Goal: Communication & Community: Connect with others

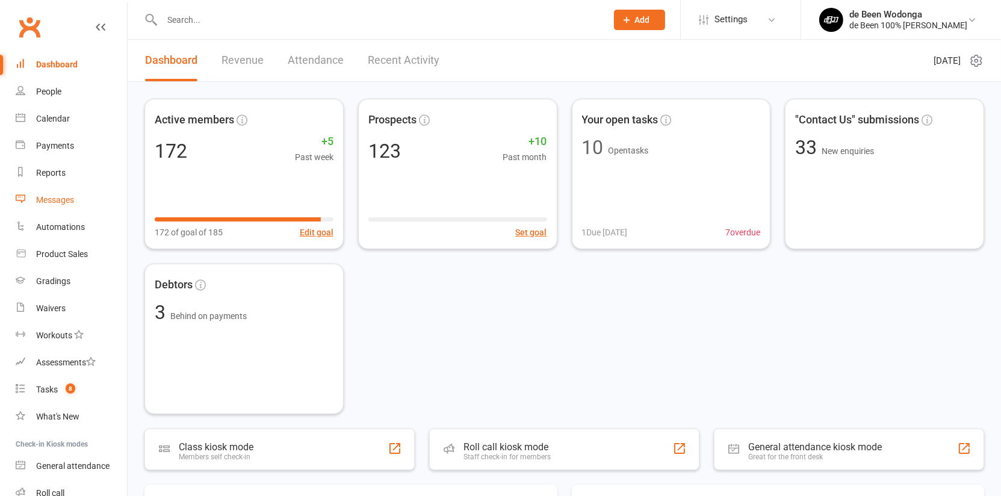
click at [55, 194] on link "Messages" at bounding box center [71, 200] width 111 height 27
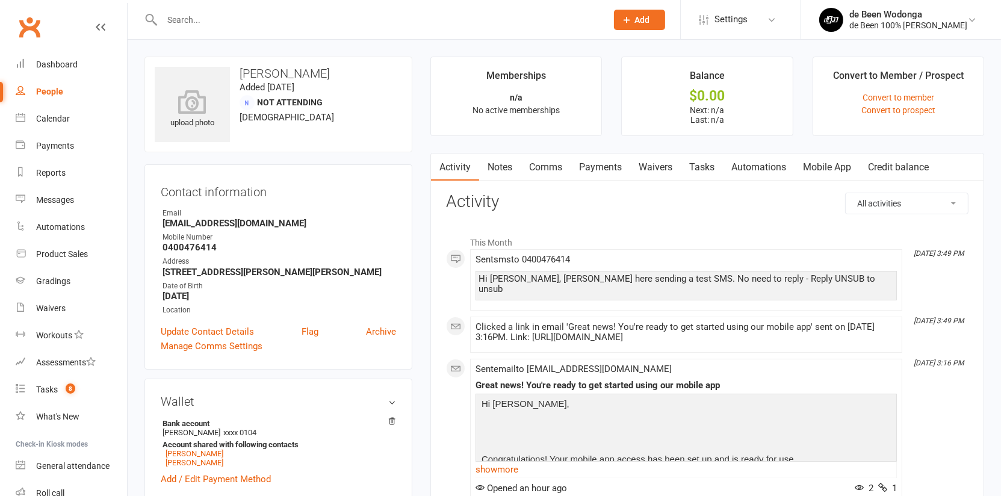
click at [192, 249] on strong "0400476414" at bounding box center [280, 247] width 234 height 11
copy strong "0400476414"
